Goal: Find specific page/section: Find specific page/section

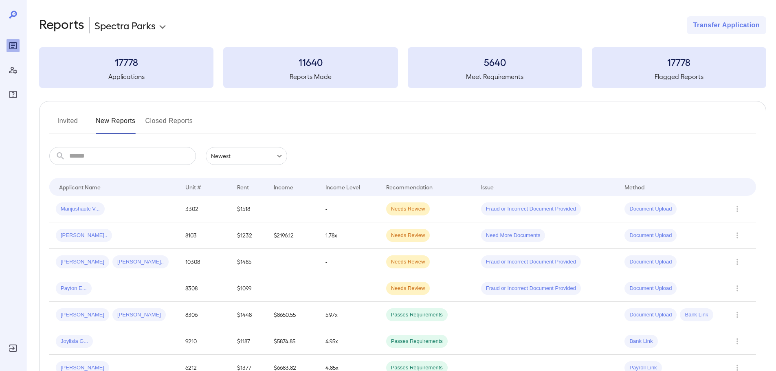
click at [59, 126] on button "Invited" at bounding box center [67, 125] width 37 height 20
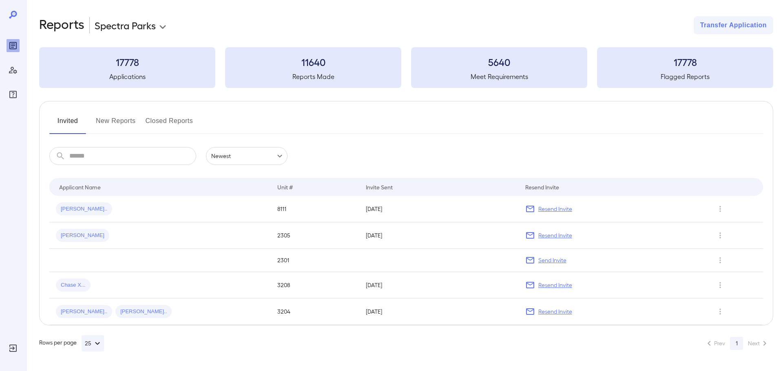
click at [115, 125] on button "New Reports" at bounding box center [116, 125] width 40 height 20
